Goal: Book appointment/travel/reservation

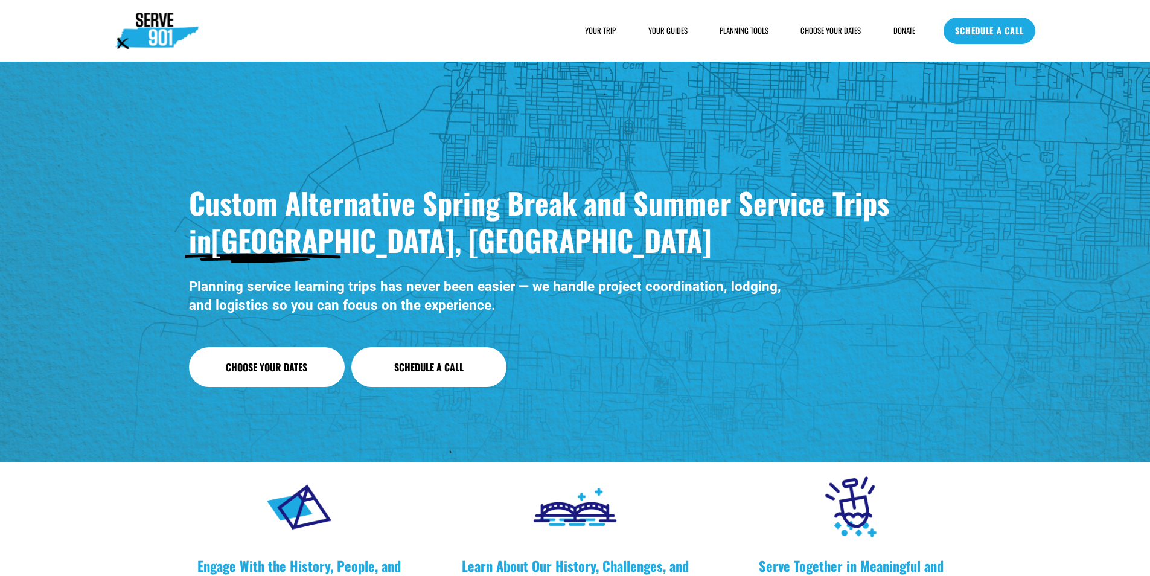
click at [1011, 39] on link "SCHEDULE A CALL" at bounding box center [989, 31] width 91 height 27
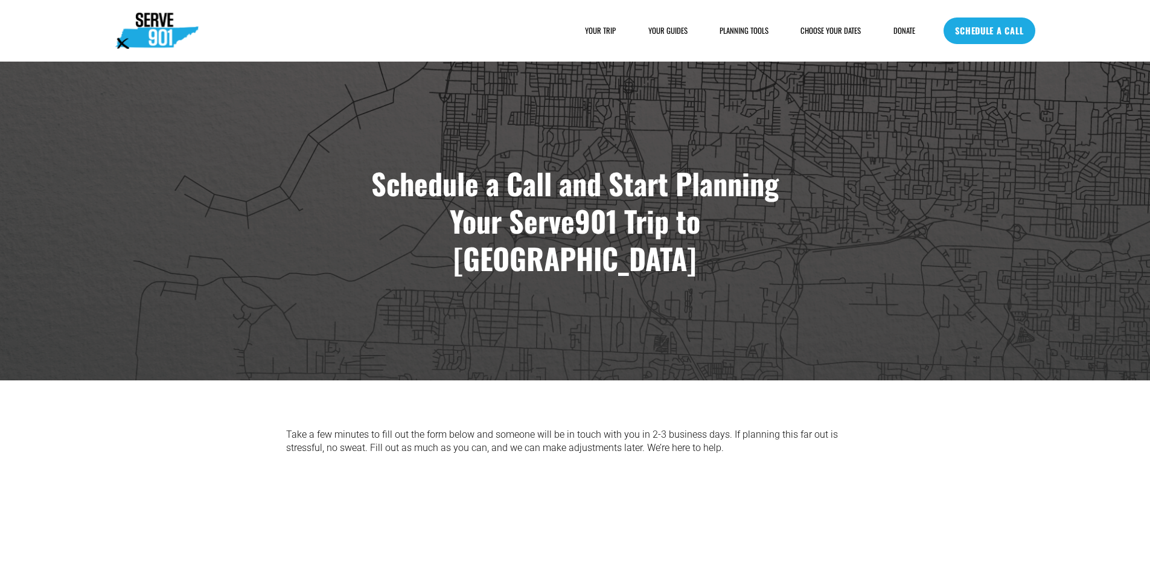
click at [1005, 21] on link "SCHEDULE A CALL" at bounding box center [989, 31] width 91 height 27
click at [961, 34] on link "SCHEDULE A CALL" at bounding box center [989, 31] width 91 height 27
